Goal: Task Accomplishment & Management: Manage account settings

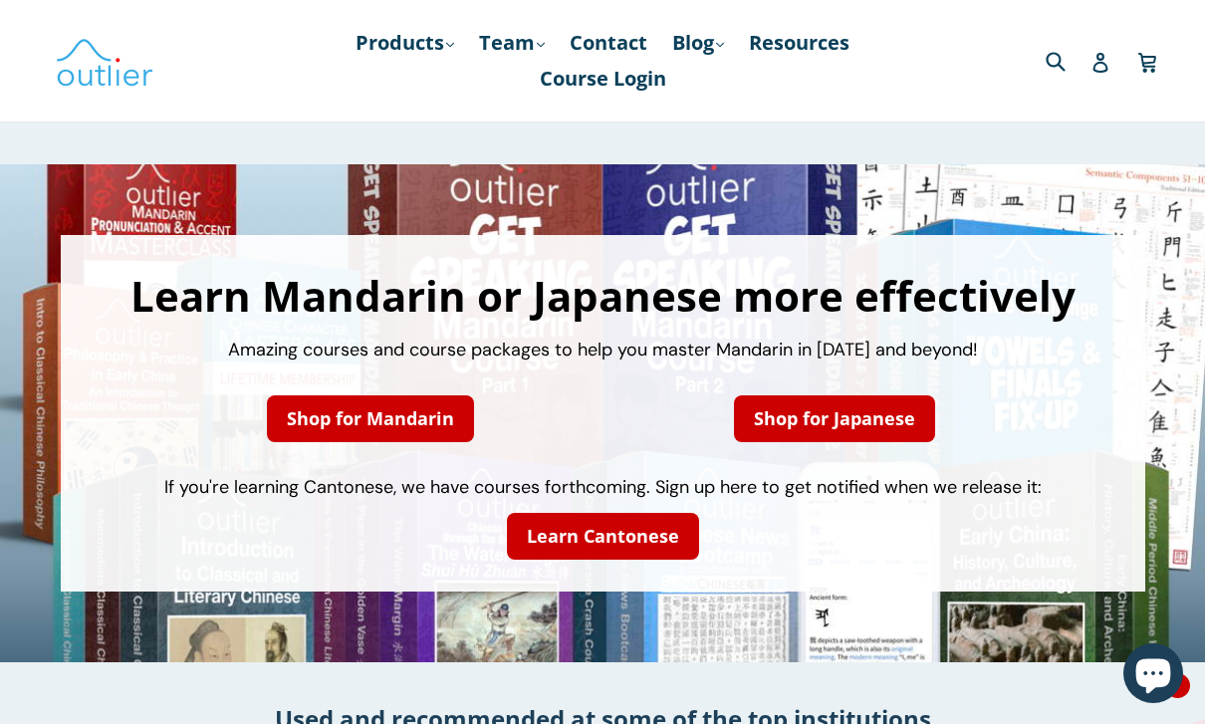
click at [1106, 64] on icon at bounding box center [1100, 63] width 20 height 20
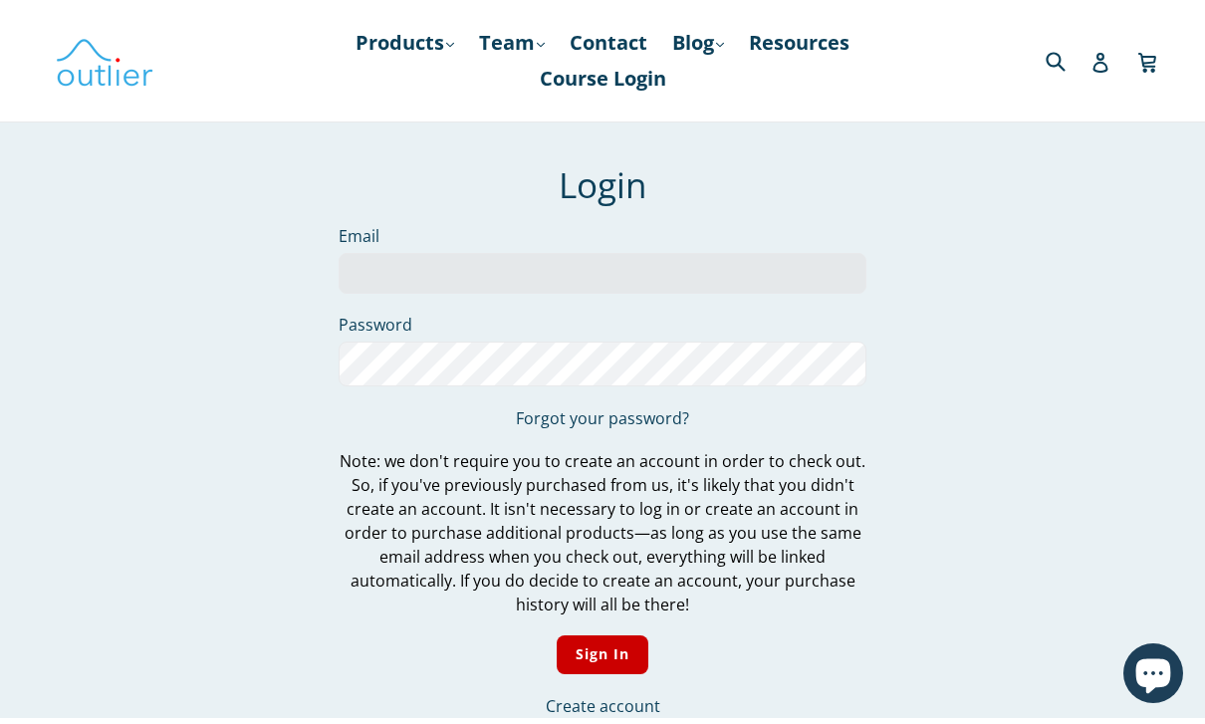
click at [741, 272] on input "Email" at bounding box center [603, 273] width 528 height 41
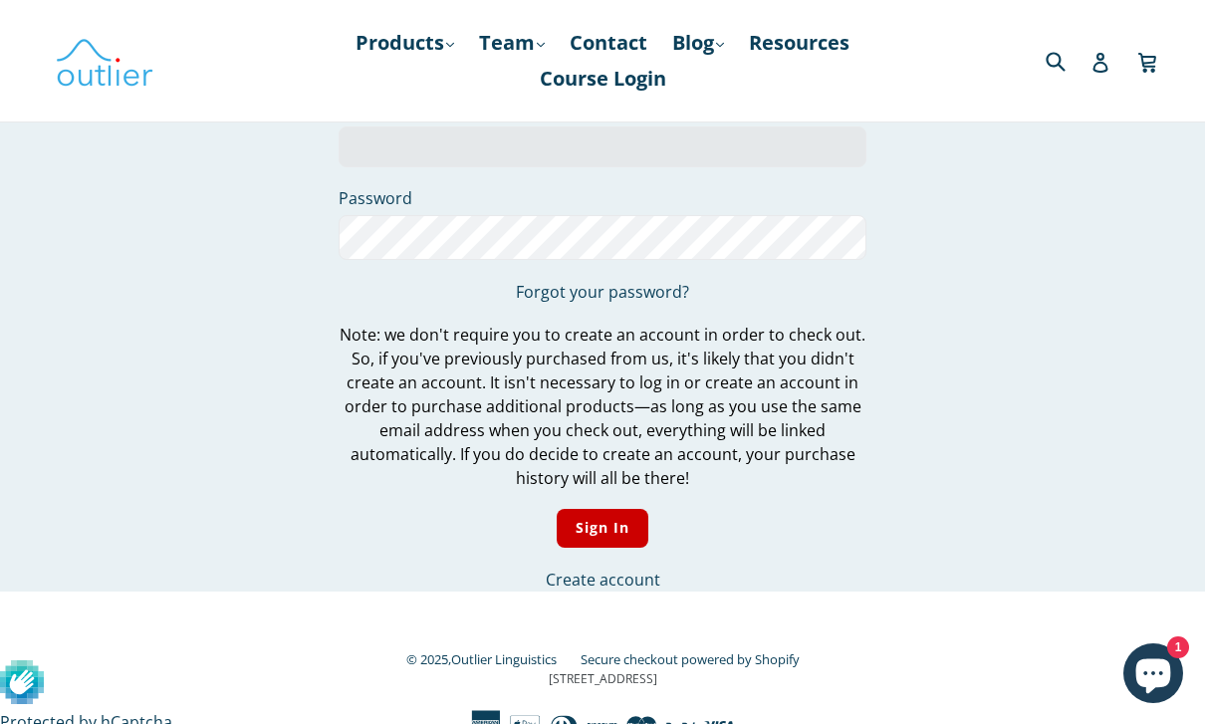
scroll to position [125, 0]
type input "[EMAIL_ADDRESS][DOMAIN_NAME]"
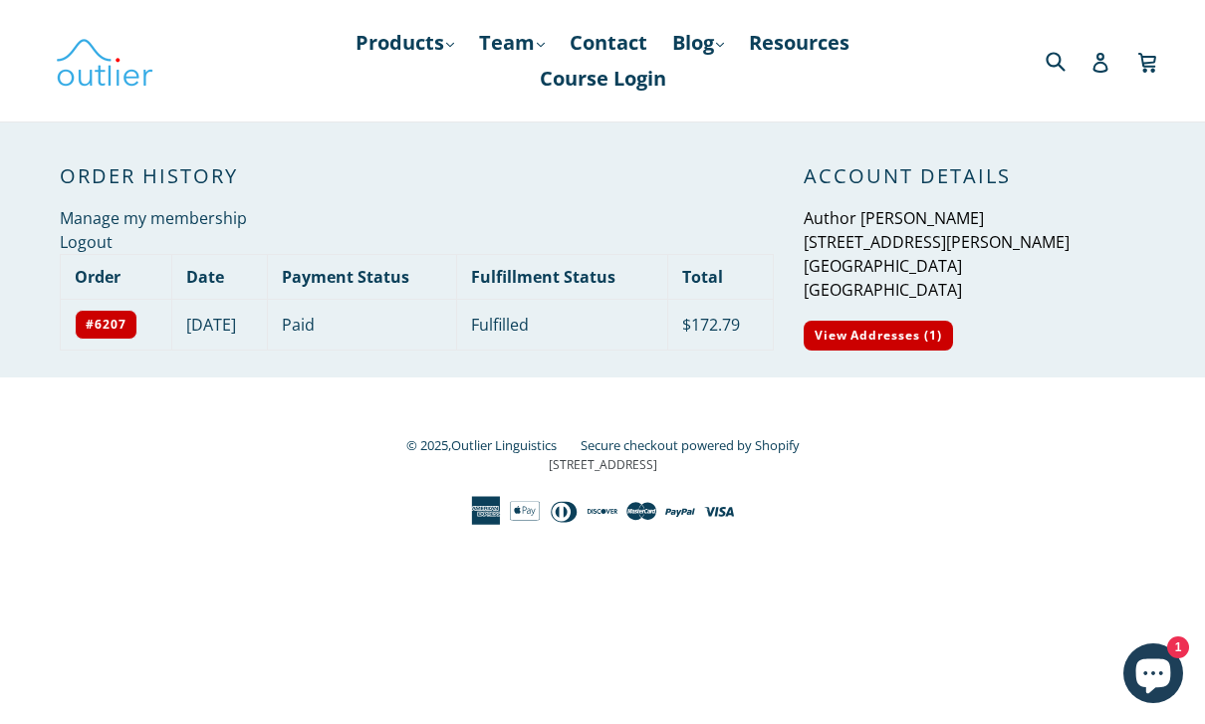
click at [633, 93] on link "Course Login" at bounding box center [603, 79] width 146 height 36
